Goal: Transaction & Acquisition: Purchase product/service

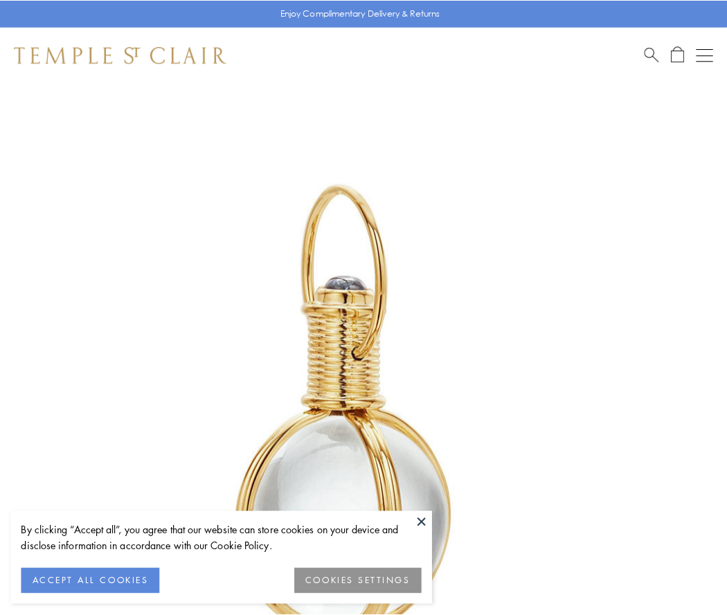
scroll to position [361, 0]
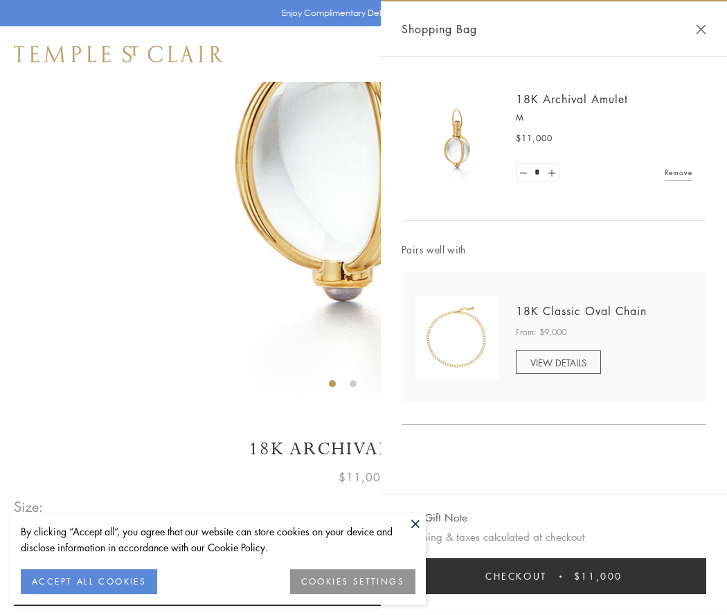
click at [554, 576] on button "Checkout $11,000" at bounding box center [553, 576] width 305 height 36
